Goal: Task Accomplishment & Management: Complete application form

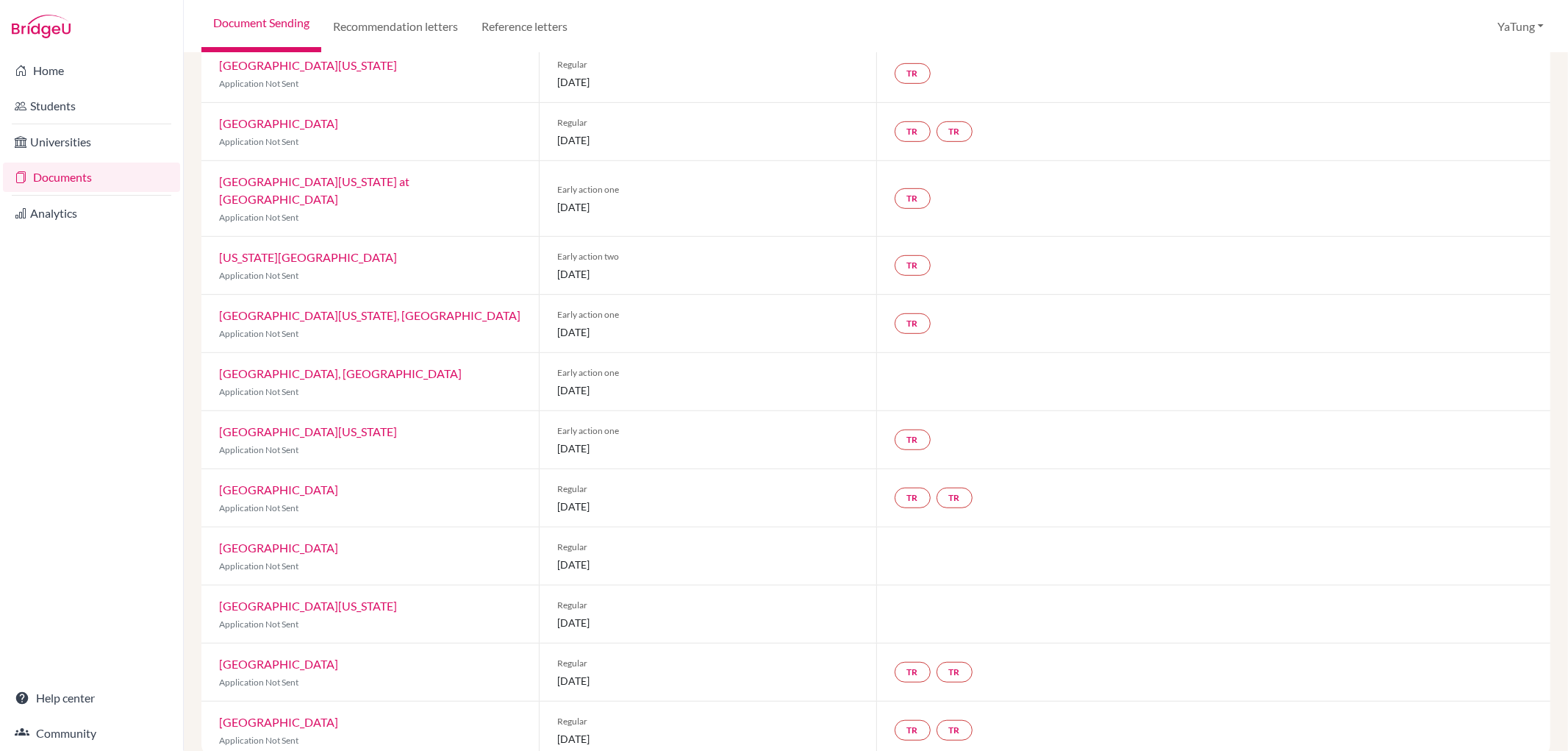
scroll to position [676, 0]
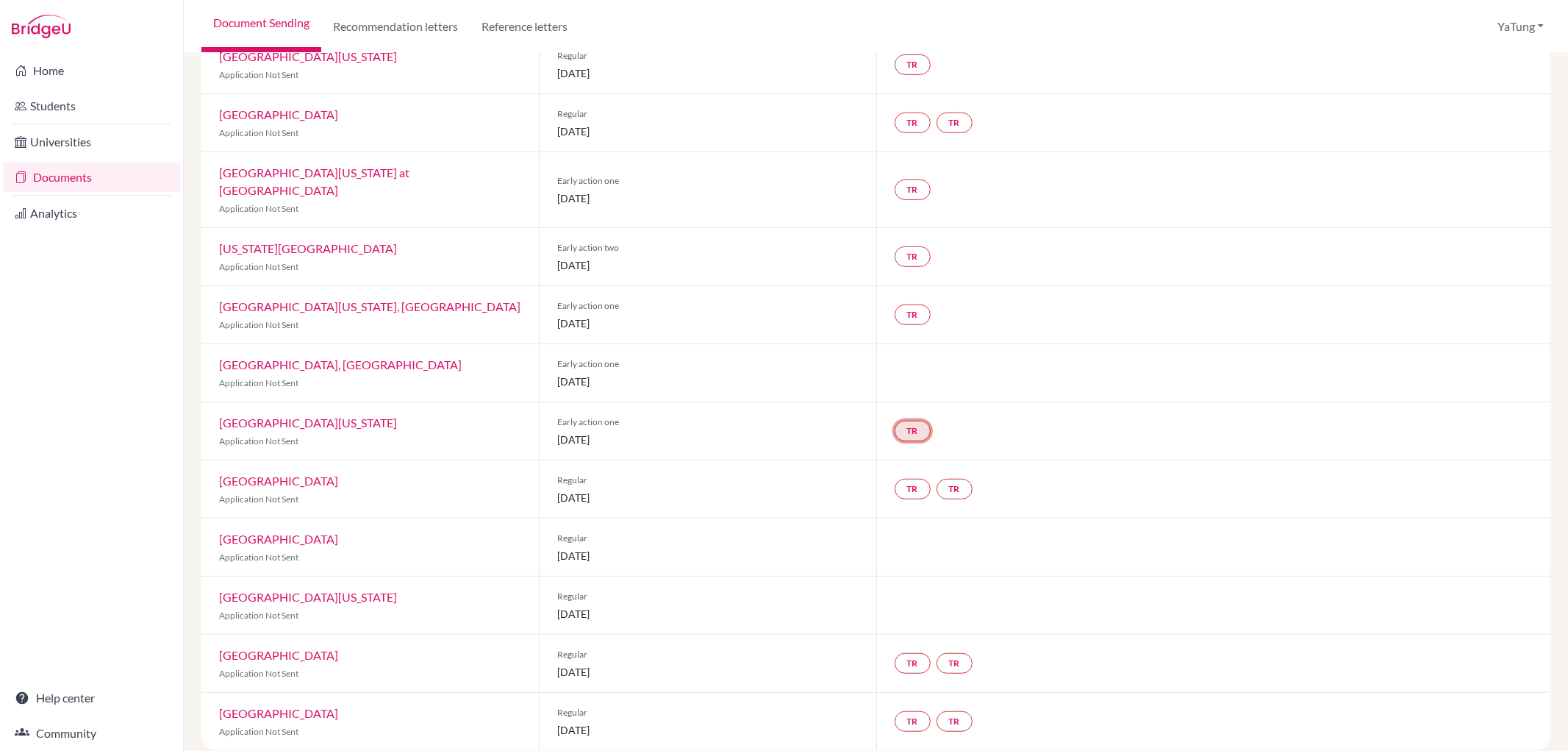
click at [900, 420] on link "TR" at bounding box center [912, 431] width 36 height 21
click at [892, 362] on h3 "Teacher recommendation" at bounding box center [911, 375] width 145 height 26
click at [936, 362] on h3 "Teacher recommendation" at bounding box center [911, 375] width 145 height 26
click at [898, 426] on div "TR" at bounding box center [916, 430] width 42 height 26
click at [909, 420] on link "TR" at bounding box center [912, 431] width 36 height 21
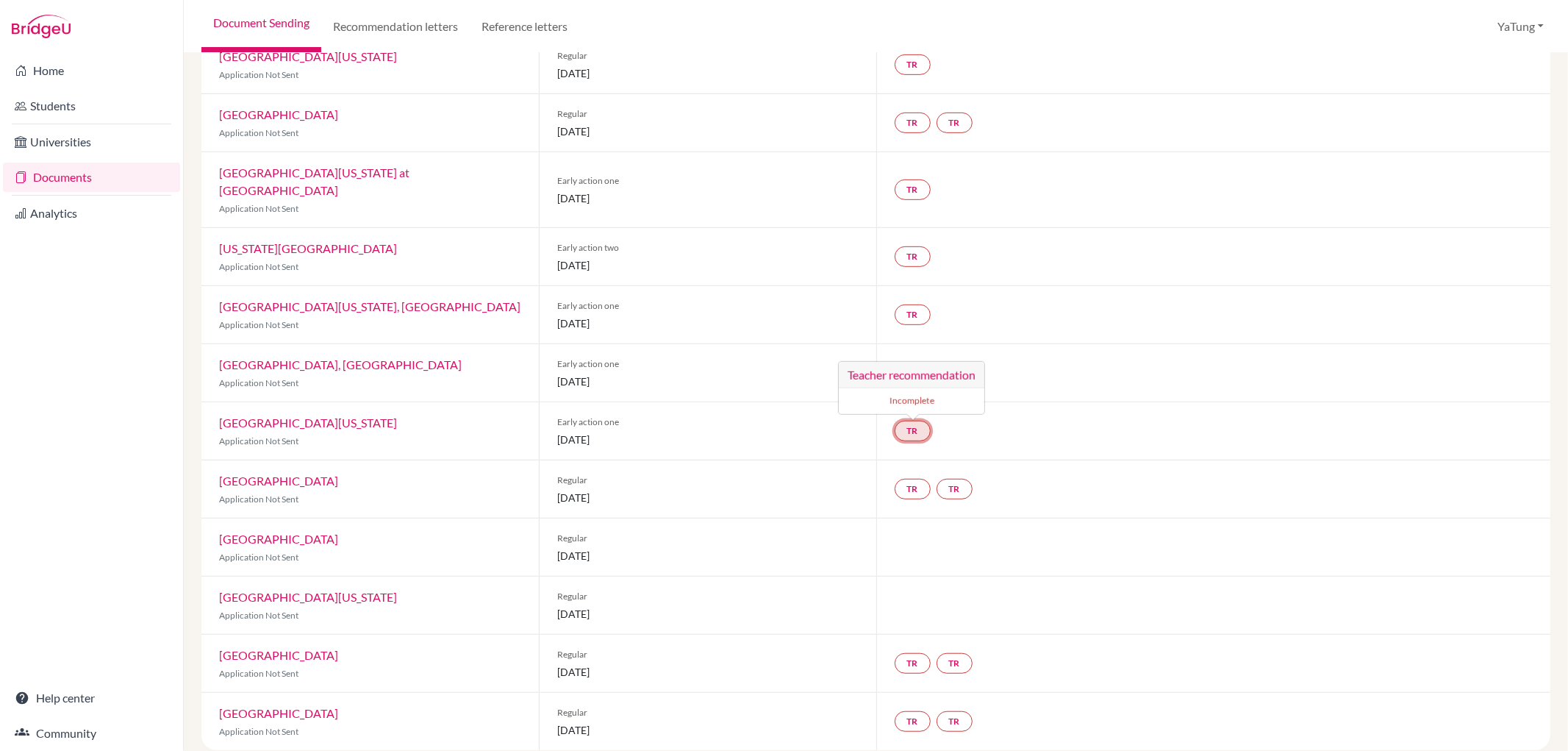
click at [927, 394] on small "Incomplete" at bounding box center [911, 400] width 128 height 13
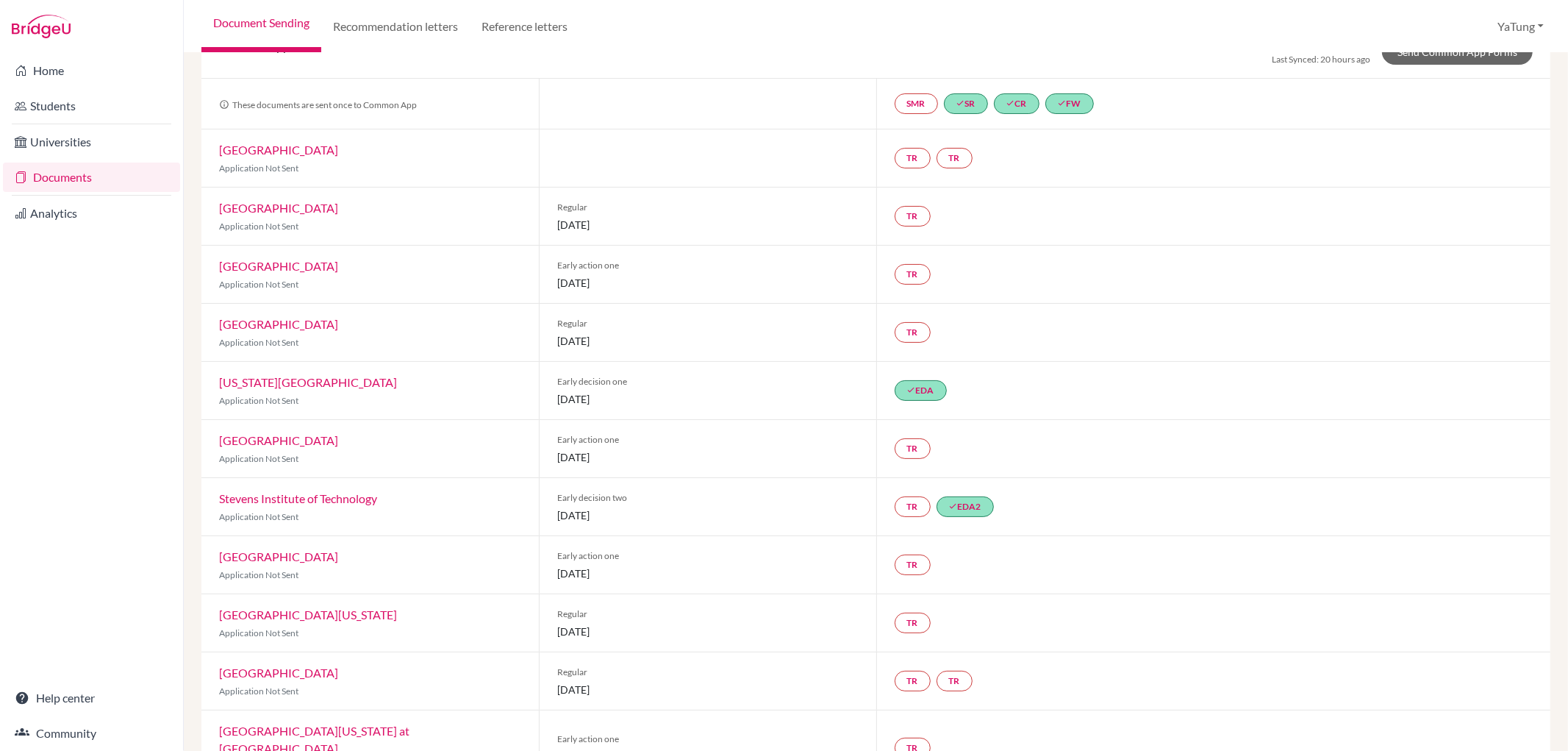
scroll to position [0, 0]
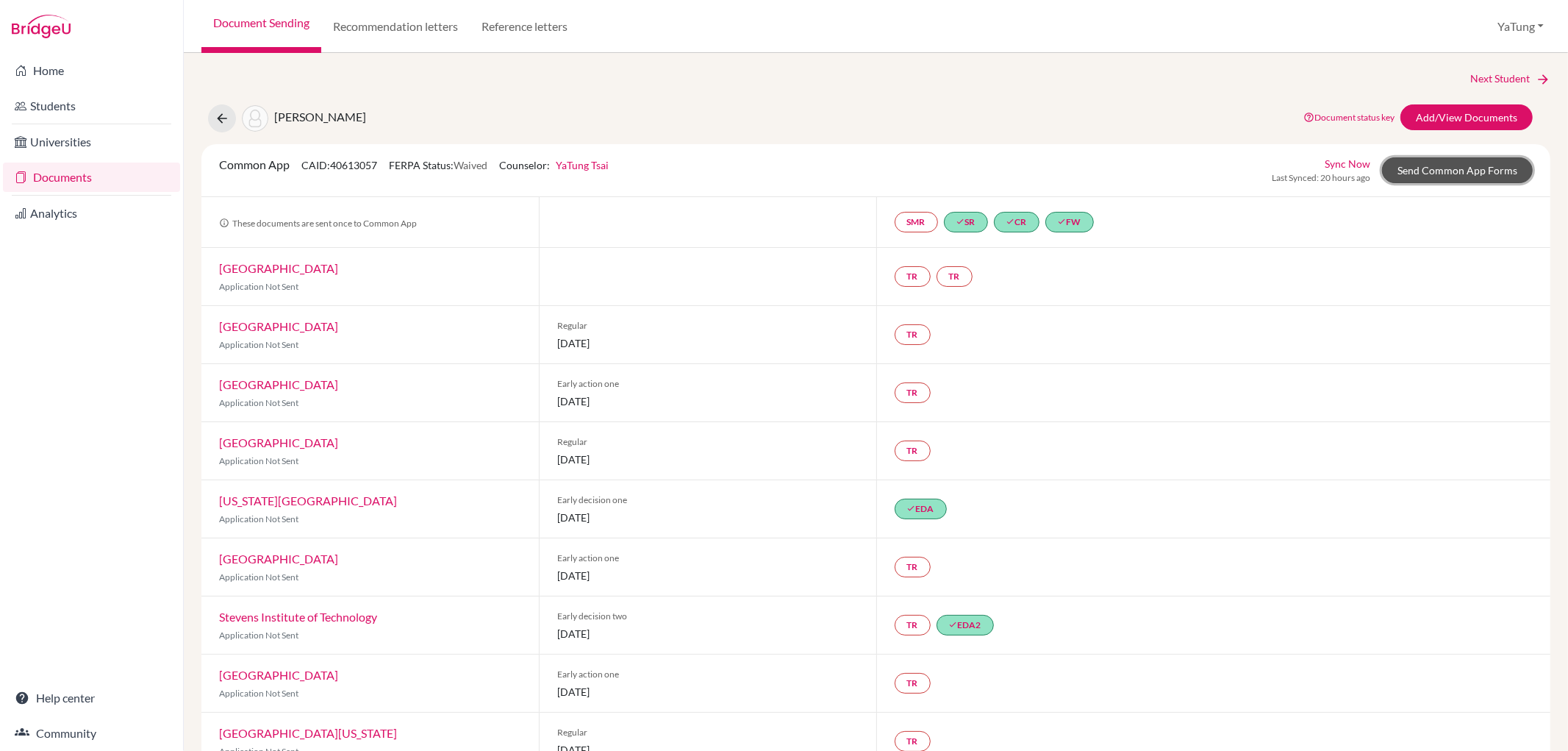
click at [1409, 160] on link "Send Common App Forms" at bounding box center [1458, 170] width 151 height 26
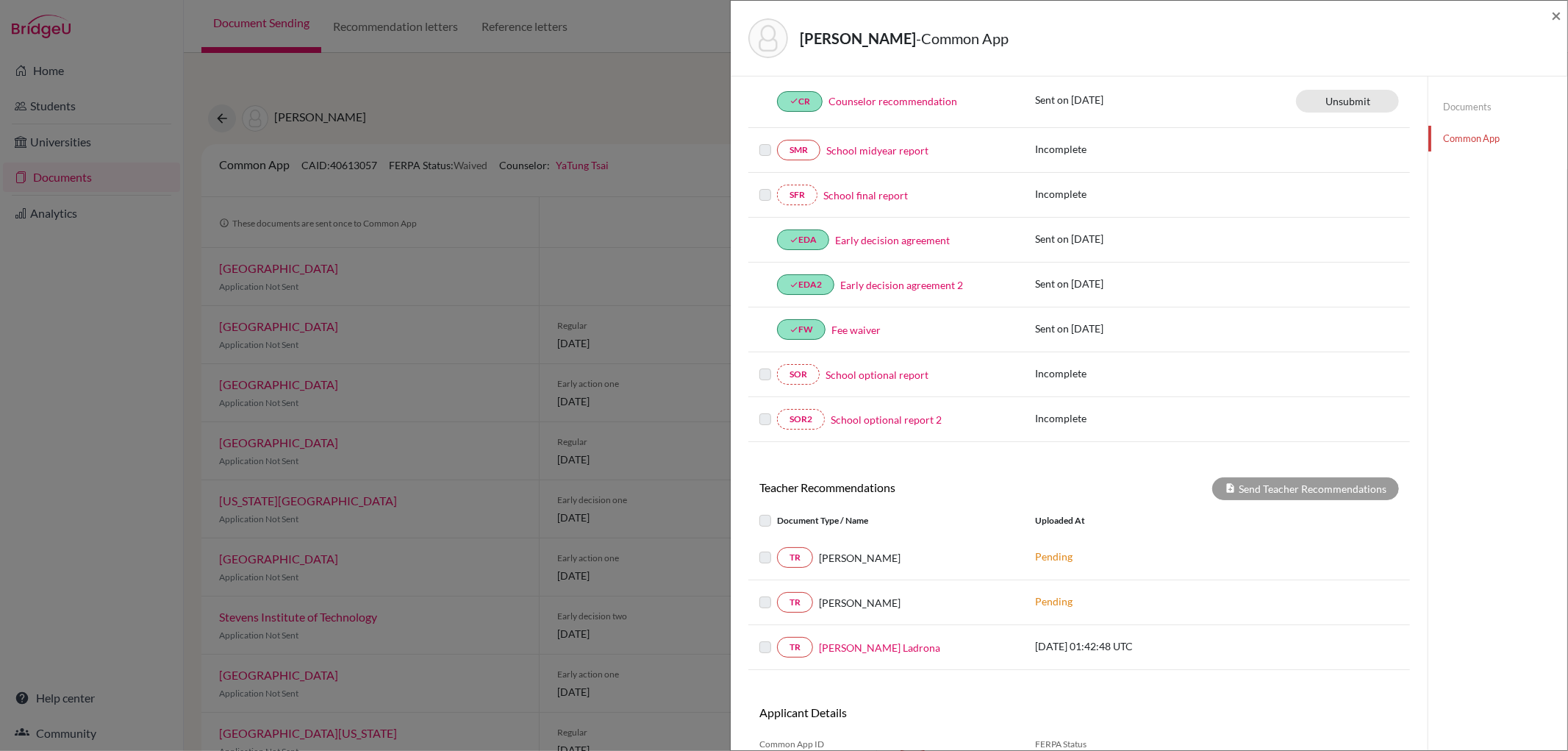
scroll to position [355, 0]
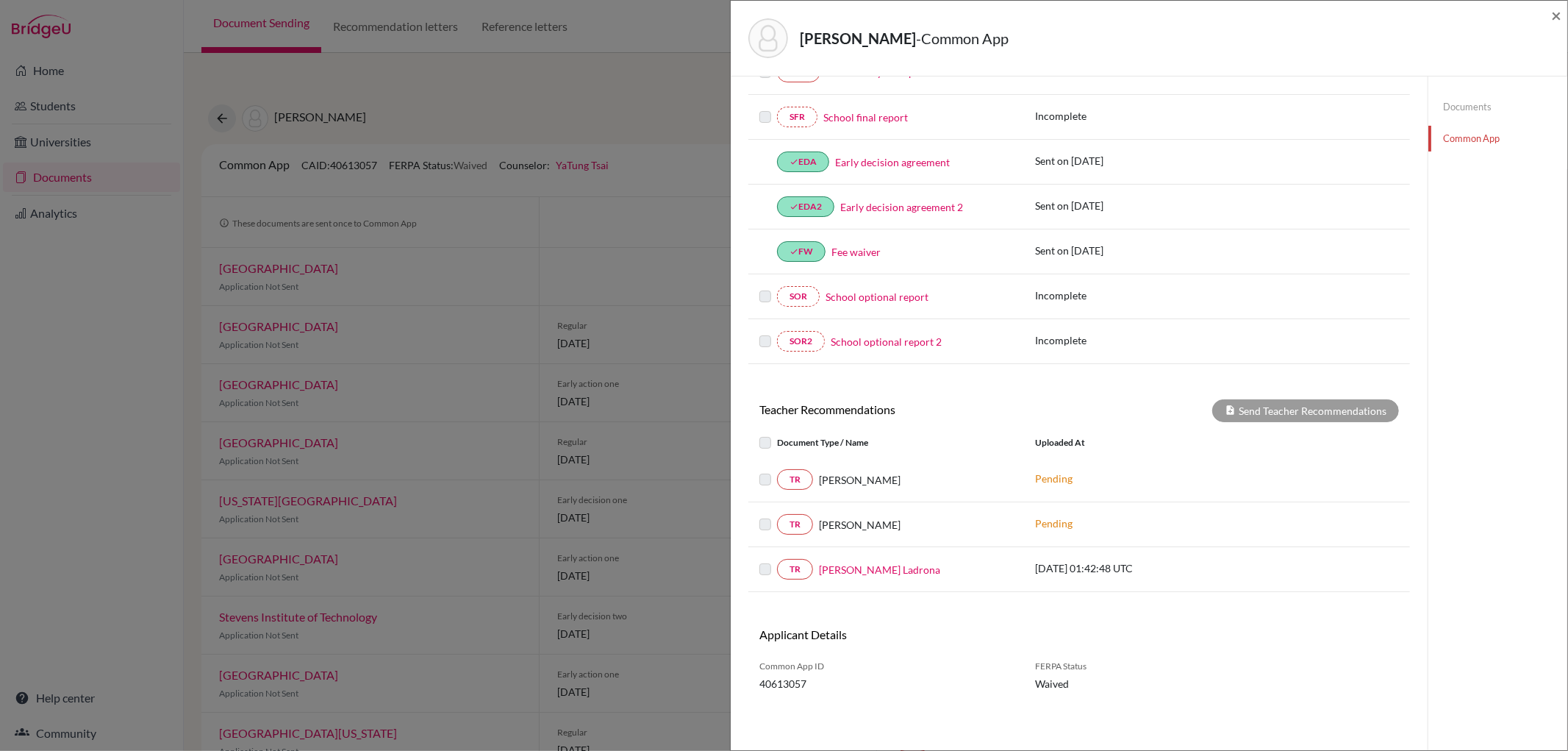
click at [949, 481] on div "[PERSON_NAME]" at bounding box center [912, 479] width 200 height 15
click at [842, 479] on span "[PERSON_NAME]" at bounding box center [860, 479] width 82 height 15
click at [871, 566] on link "[PERSON_NAME] Ladrona" at bounding box center [879, 569] width 121 height 15
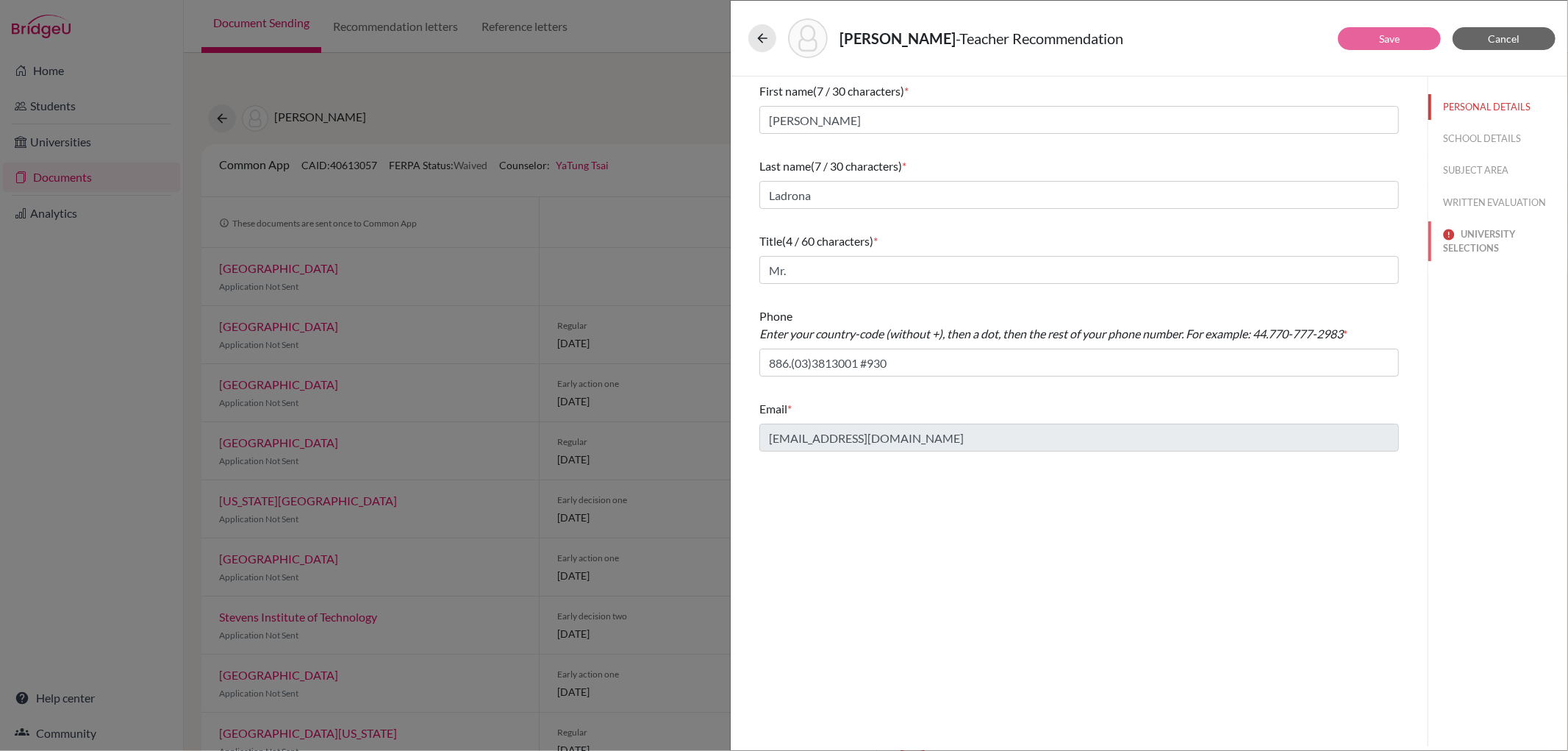
click at [1501, 239] on button "UNIVERSITY SELECTIONS" at bounding box center [1497, 241] width 139 height 39
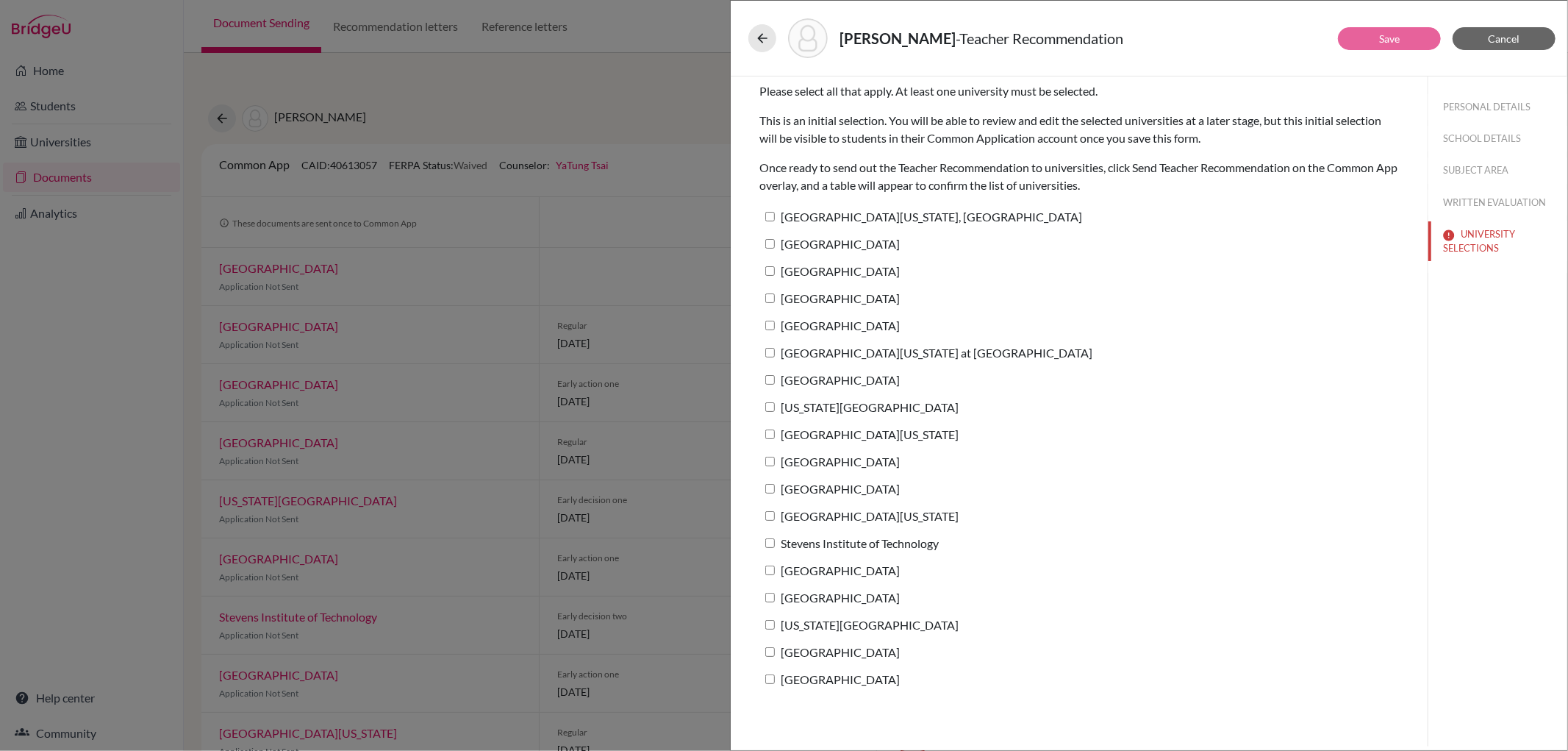
click at [128, 510] on div "[PERSON_NAME] - Teacher Recommendation Save Cancel Please select all that apply…" at bounding box center [784, 376] width 1568 height 751
click at [1468, 197] on button "WRITTEN EVALUATION" at bounding box center [1497, 202] width 139 height 26
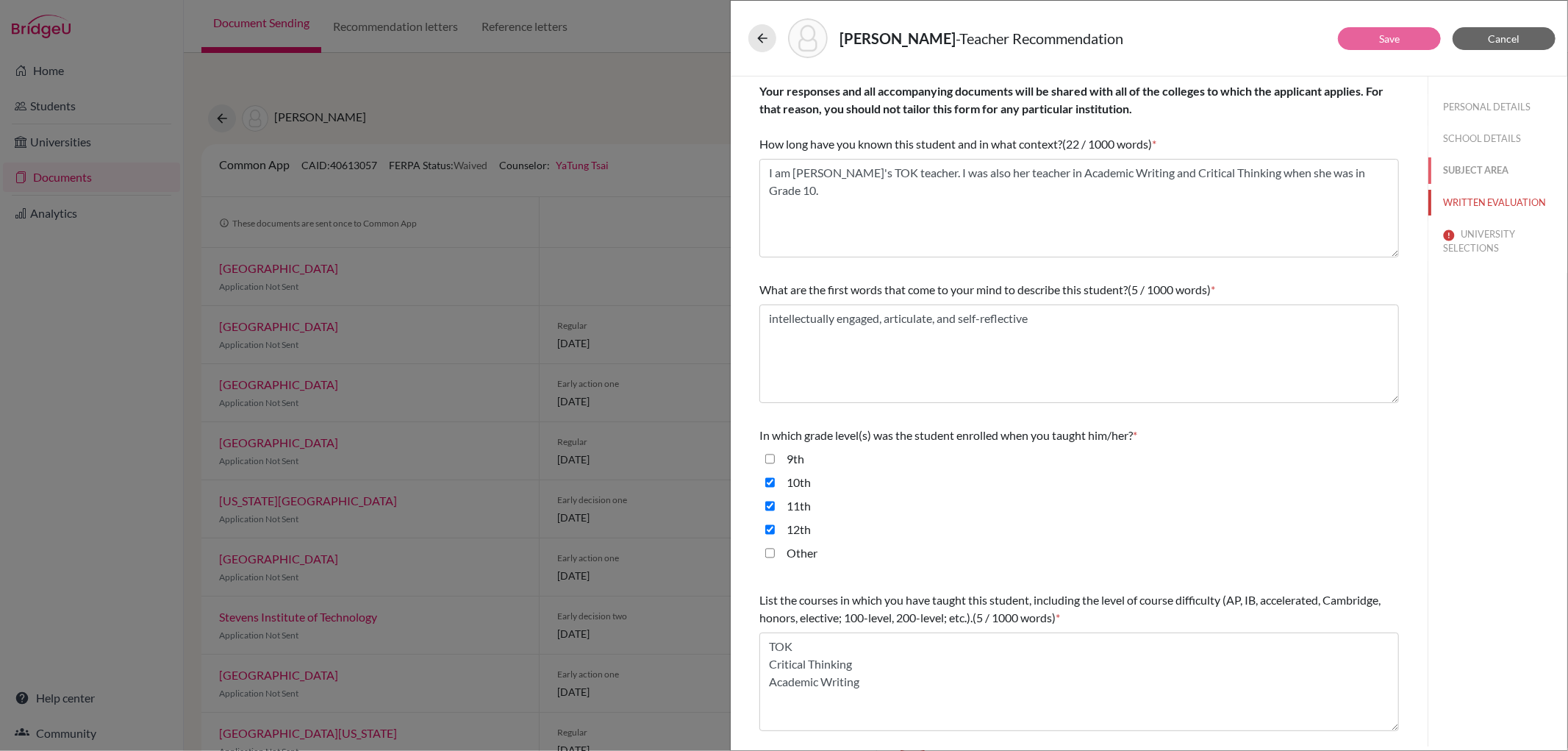
click at [1467, 180] on button "SUBJECT AREA" at bounding box center [1497, 170] width 139 height 26
select select "5"
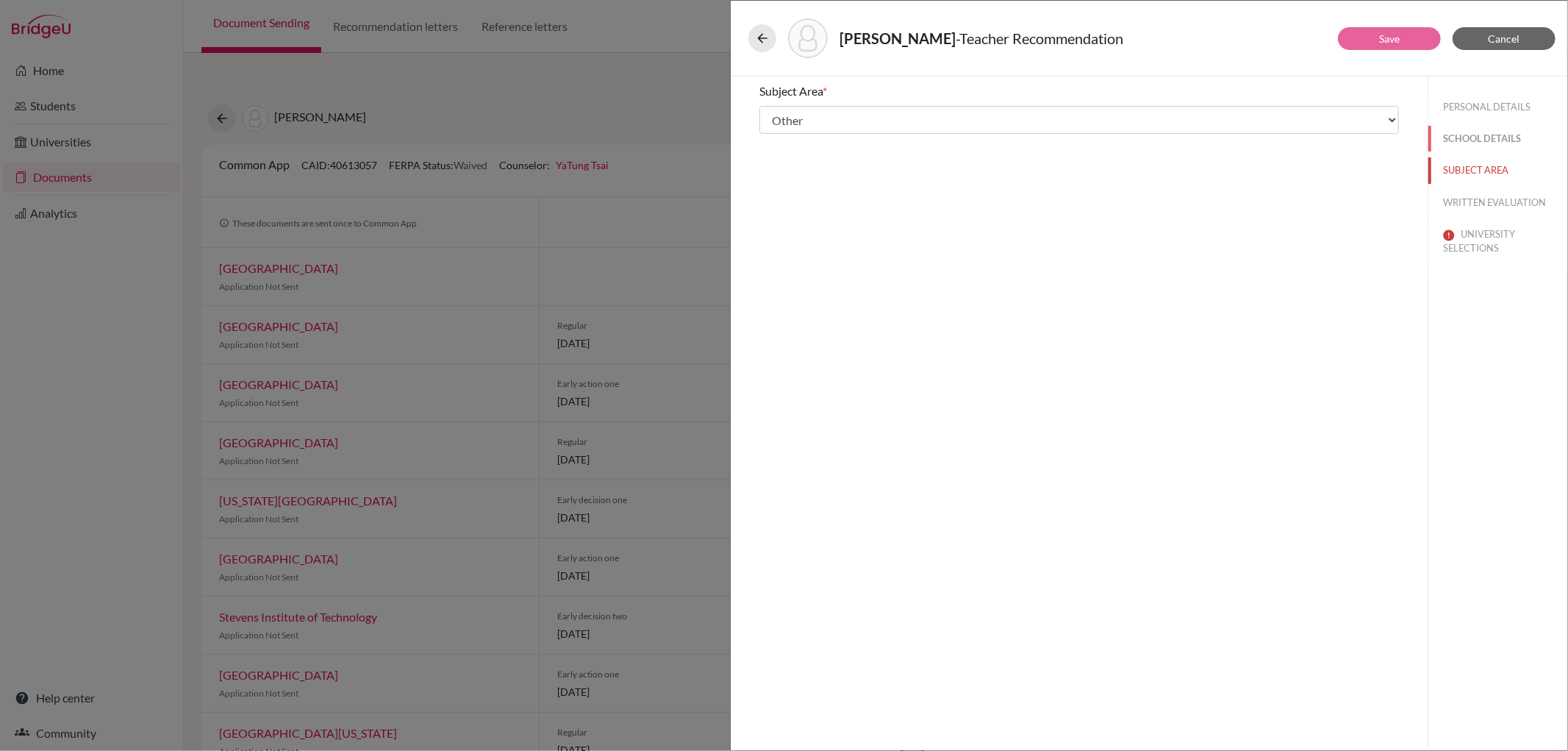
click at [1473, 151] on button "SCHOOL DETAILS" at bounding box center [1497, 139] width 139 height 26
click at [1471, 113] on button "PERSONAL DETAILS" at bounding box center [1497, 107] width 139 height 26
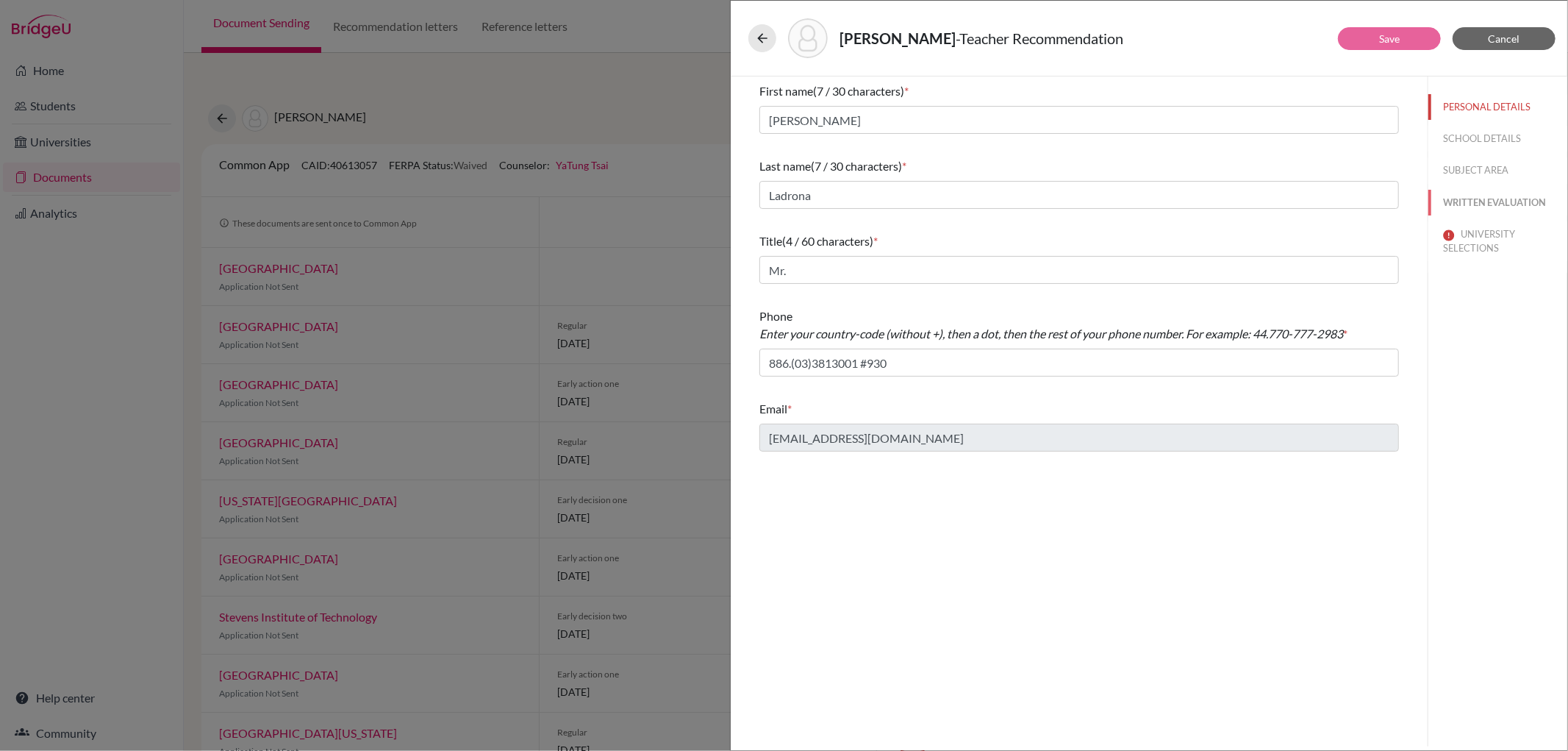
click at [1477, 193] on button "WRITTEN EVALUATION" at bounding box center [1497, 202] width 139 height 26
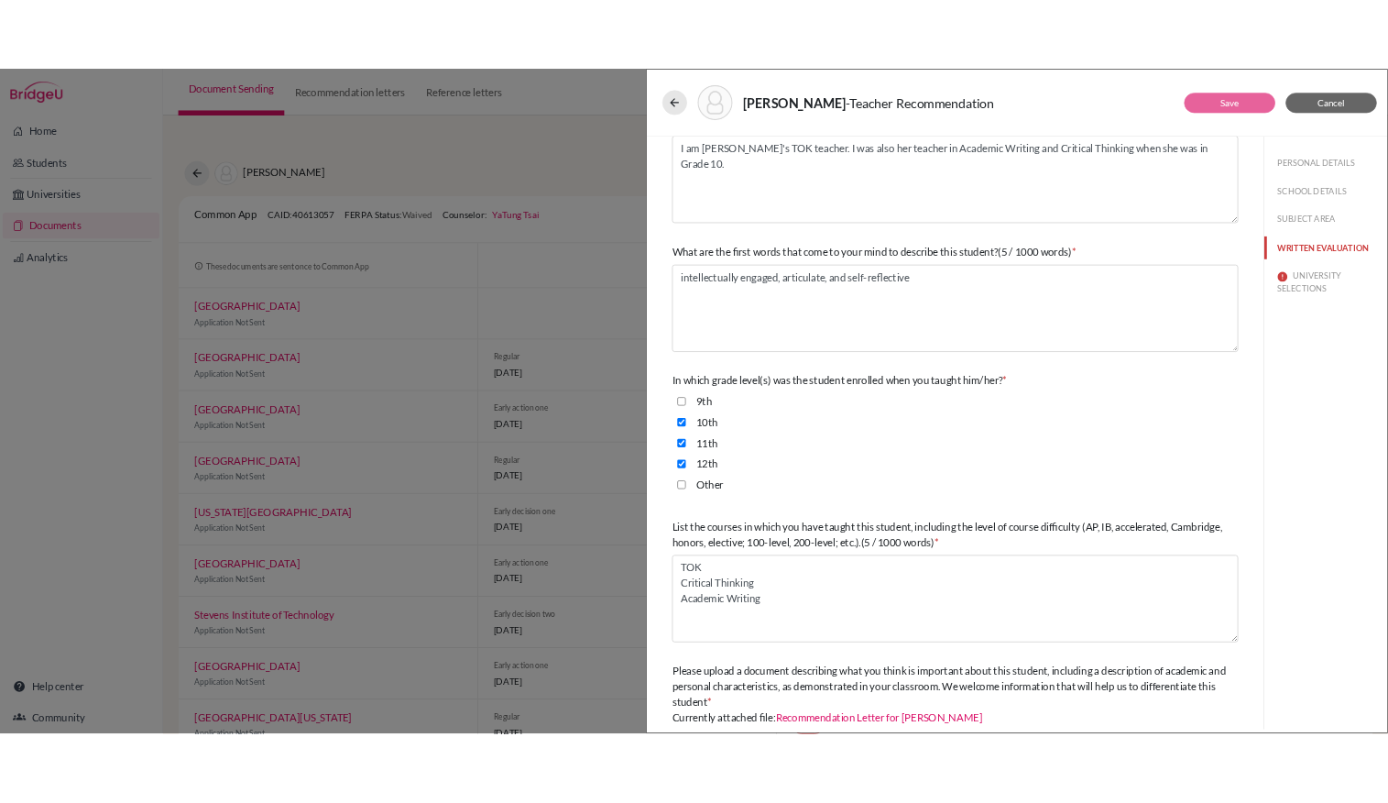
scroll to position [223, 0]
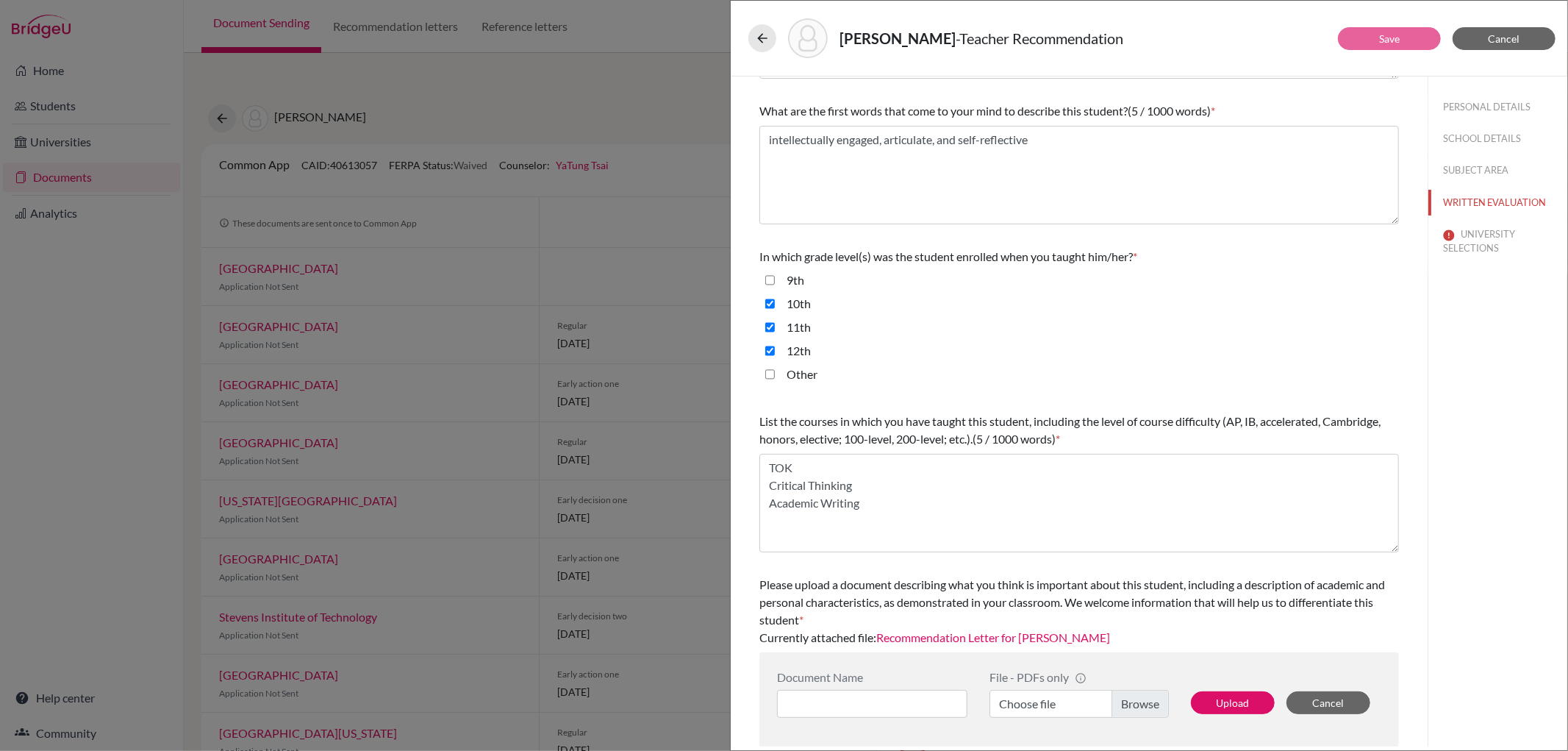
click at [982, 634] on link "Recommendation Letter for [PERSON_NAME]" at bounding box center [993, 636] width 234 height 14
